Goal: Find contact information: Obtain details needed to contact an individual or organization

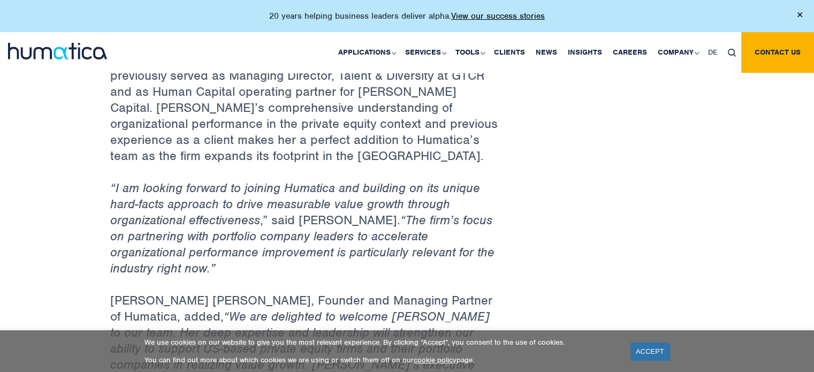
scroll to position [832, 0]
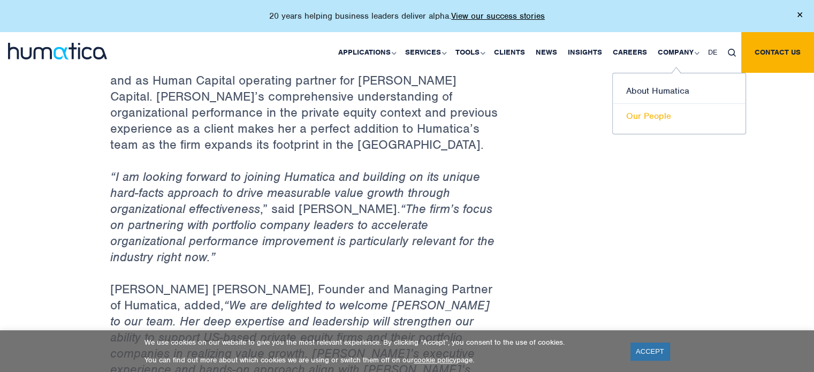
click at [659, 117] on link "Our People" at bounding box center [679, 116] width 133 height 25
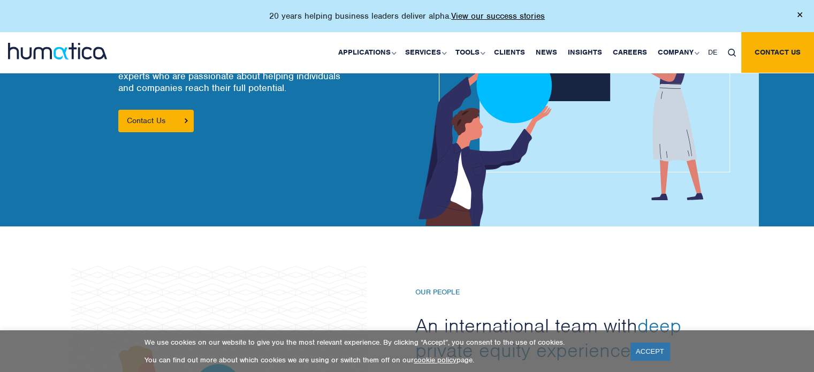
scroll to position [43, 0]
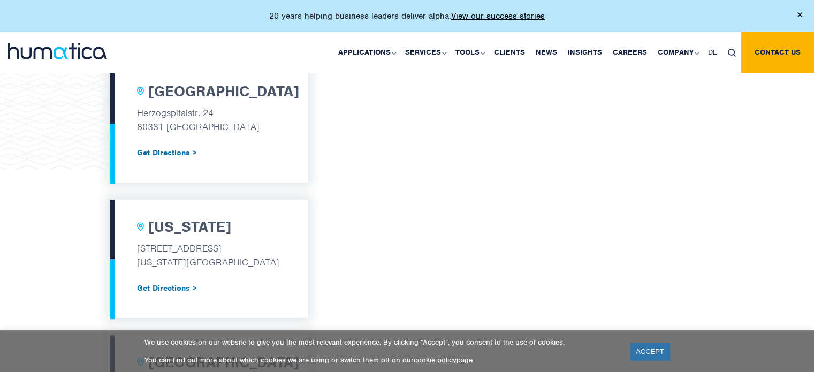
scroll to position [591, 0]
